Goal: Task Accomplishment & Management: Use online tool/utility

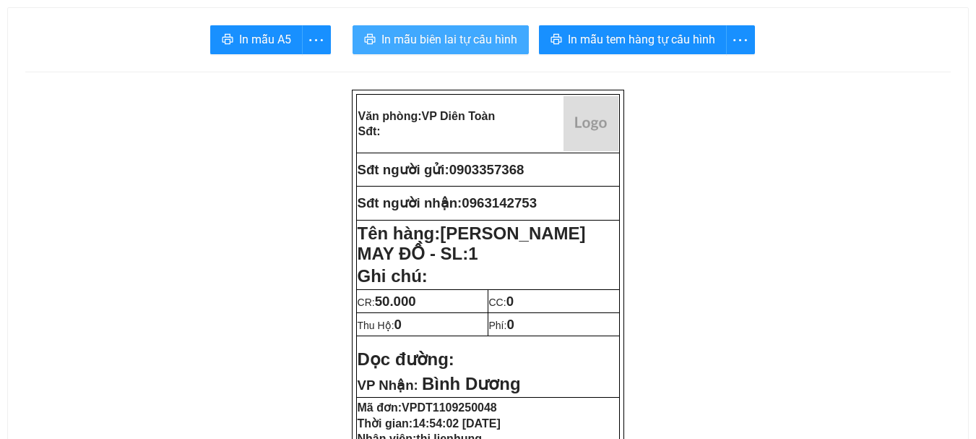
click at [496, 40] on span "In mẫu biên lai tự cấu hình" at bounding box center [450, 39] width 136 height 18
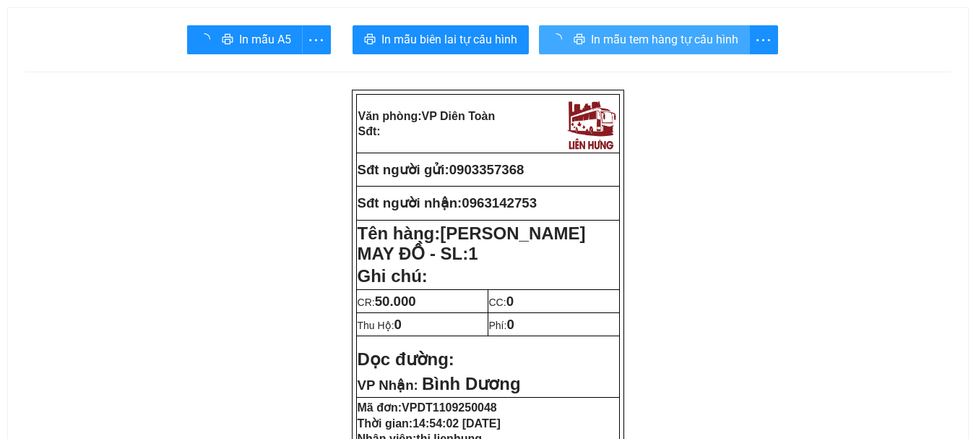
click at [605, 36] on span "In mẫu tem hàng tự cấu hình" at bounding box center [664, 39] width 147 height 18
